Goal: Navigation & Orientation: Find specific page/section

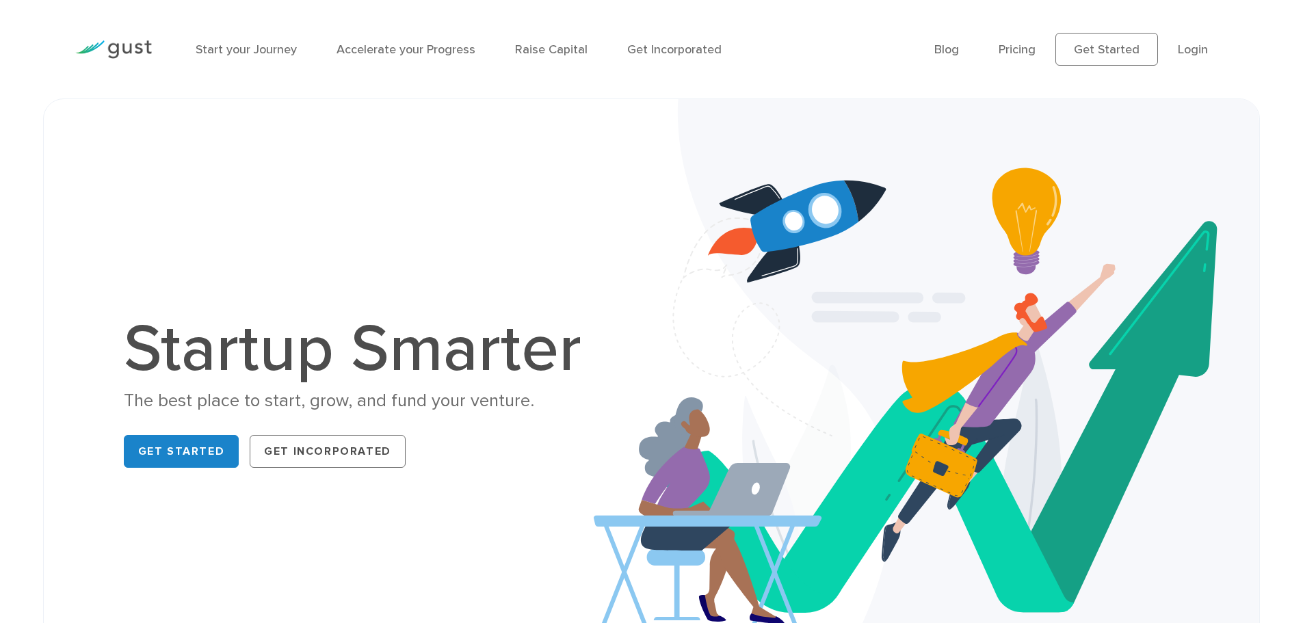
click at [547, 475] on div "Startup Smarter The best place to start, grow, and fund your venture. Get Start…" at bounding box center [652, 395] width 1168 height 524
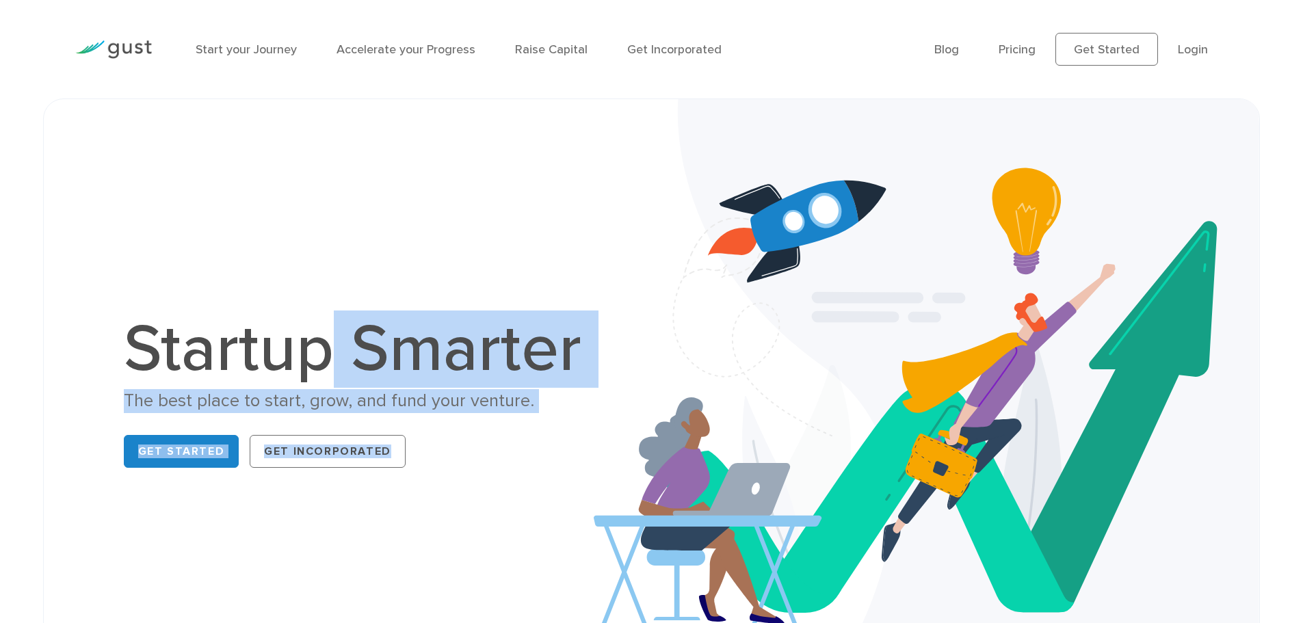
drag, startPoint x: 463, startPoint y: 461, endPoint x: 334, endPoint y: 349, distance: 170.2
click at [334, 349] on div "Startup Smarter The best place to start, grow, and fund your venture. Get Start…" at bounding box center [360, 395] width 472 height 157
click at [334, 349] on h1 "Startup Smarter" at bounding box center [360, 350] width 472 height 66
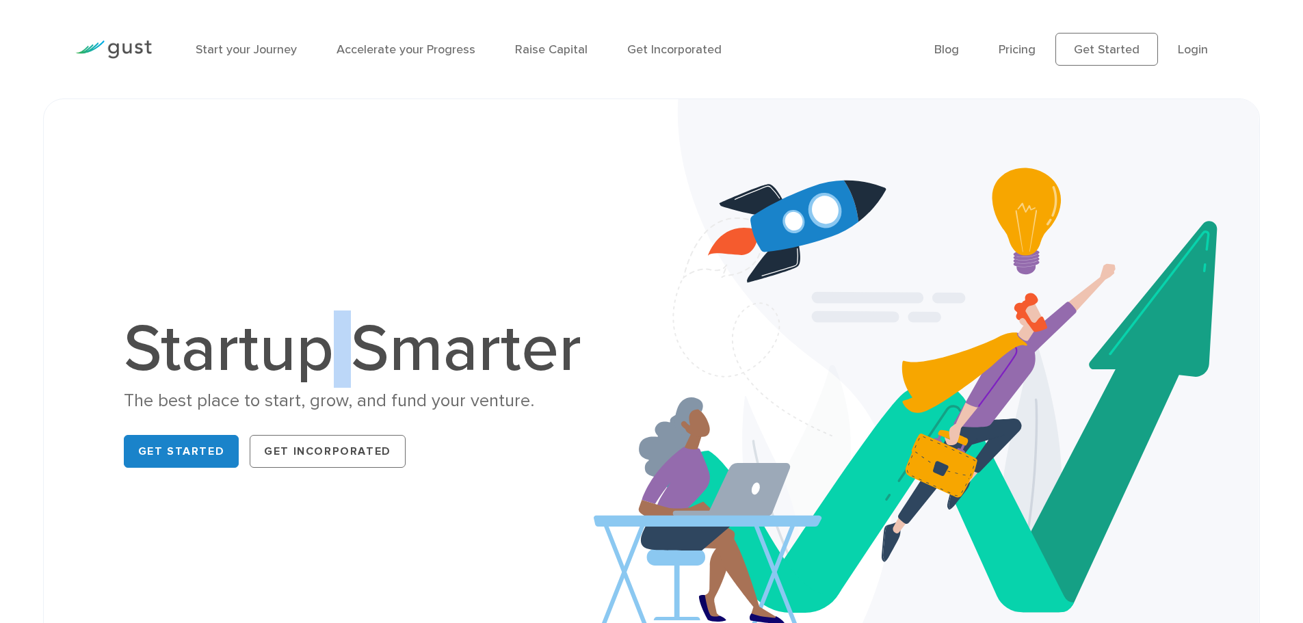
click at [334, 349] on h1 "Startup Smarter" at bounding box center [360, 350] width 472 height 66
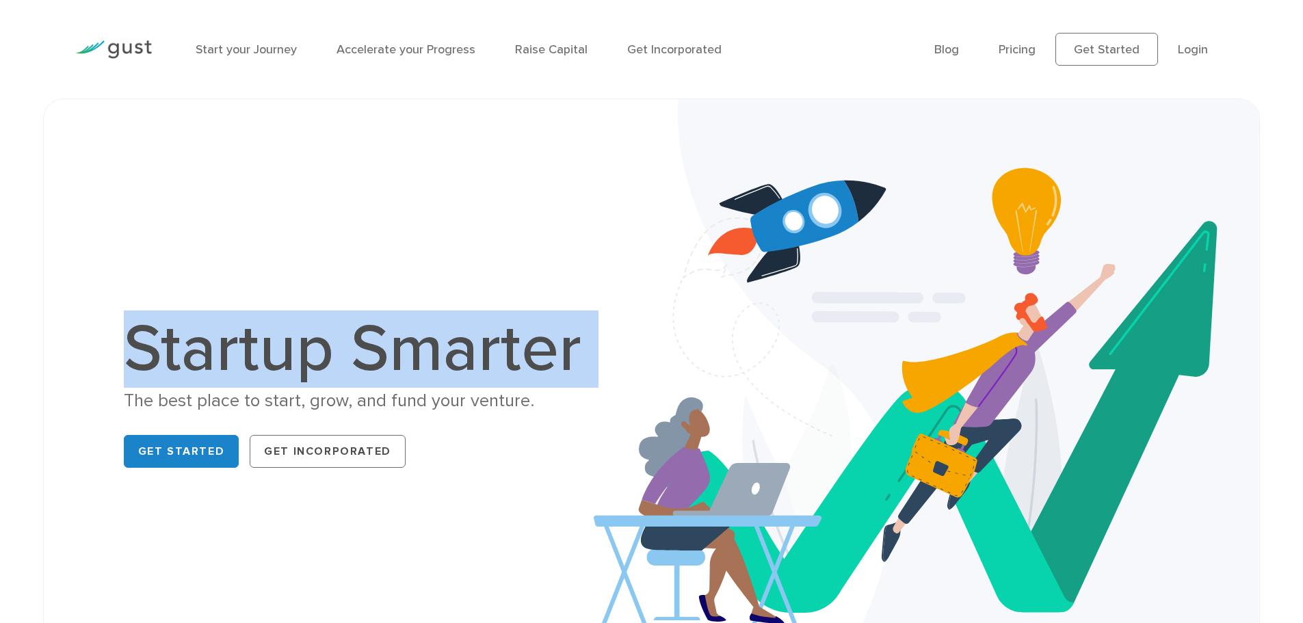
click at [334, 349] on h1 "Startup Smarter" at bounding box center [360, 350] width 472 height 66
click at [262, 359] on h1 "Startup Smarter" at bounding box center [360, 350] width 472 height 66
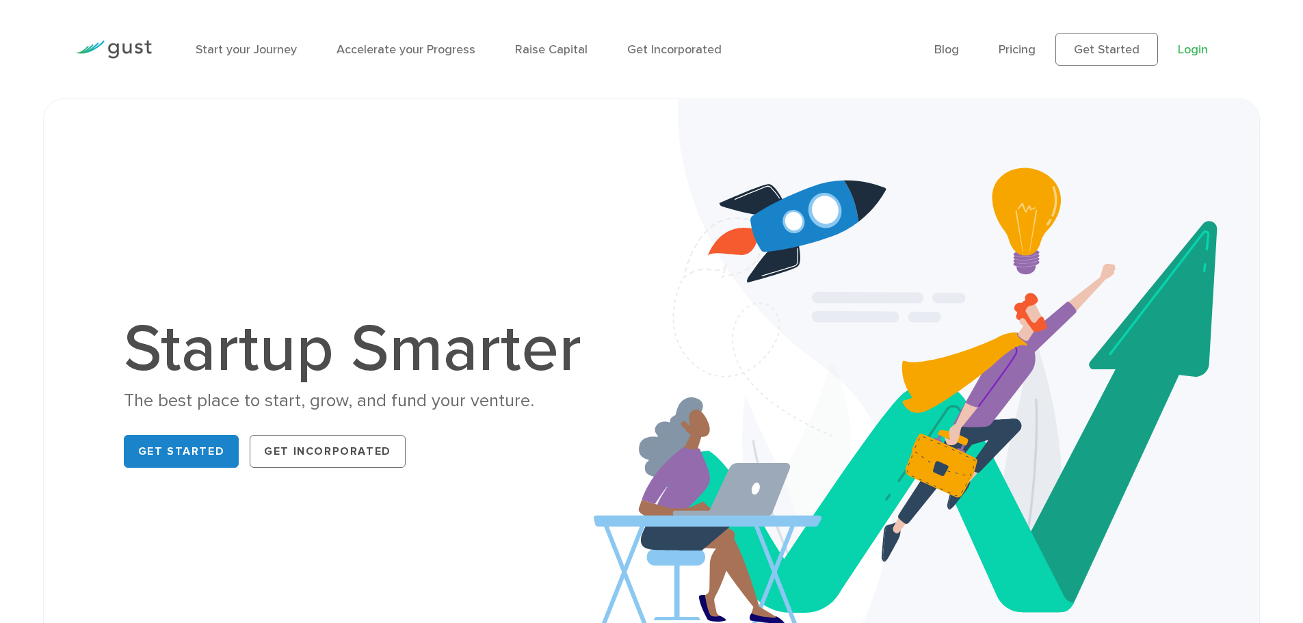
click at [1189, 55] on li "Login" at bounding box center [1193, 49] width 30 height 18
click at [1193, 49] on link "Login" at bounding box center [1193, 49] width 30 height 14
